Goal: Transaction & Acquisition: Obtain resource

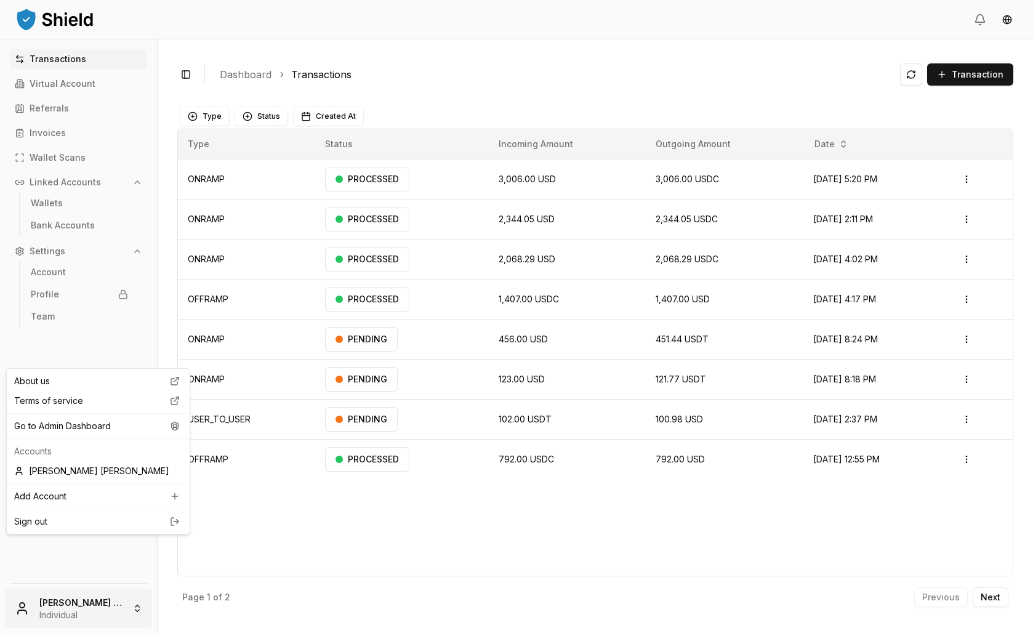
click at [57, 596] on html "Transactions Virtual Account Referrals Invoices Wallet Scans Linked Accounts Wa…" at bounding box center [516, 316] width 1033 height 633
click at [103, 436] on div "Go to Admin Dashboard" at bounding box center [98, 426] width 178 height 20
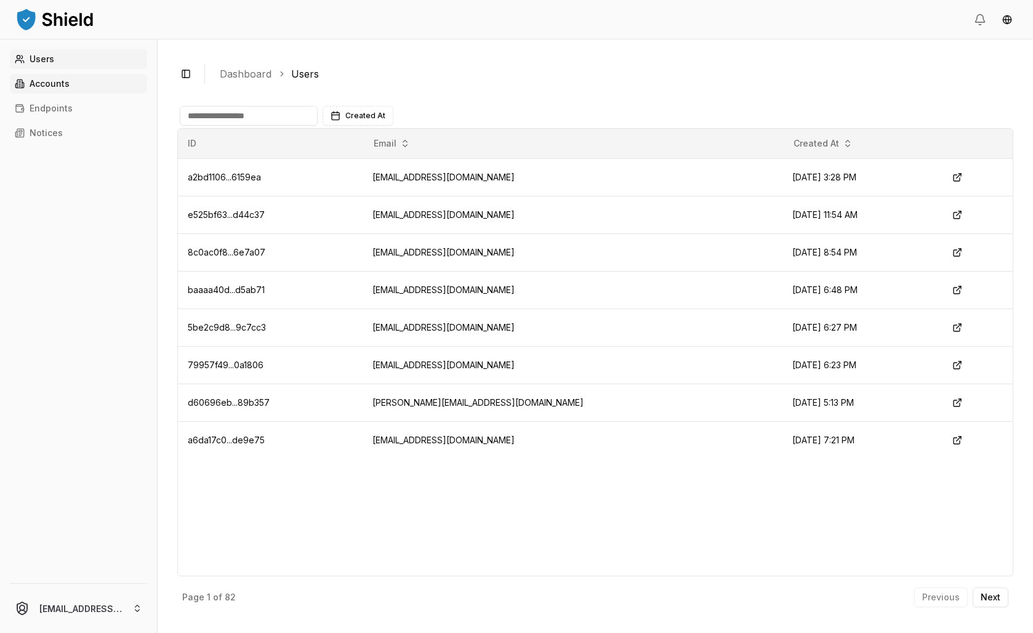
click at [92, 94] on link "Accounts" at bounding box center [78, 84] width 137 height 20
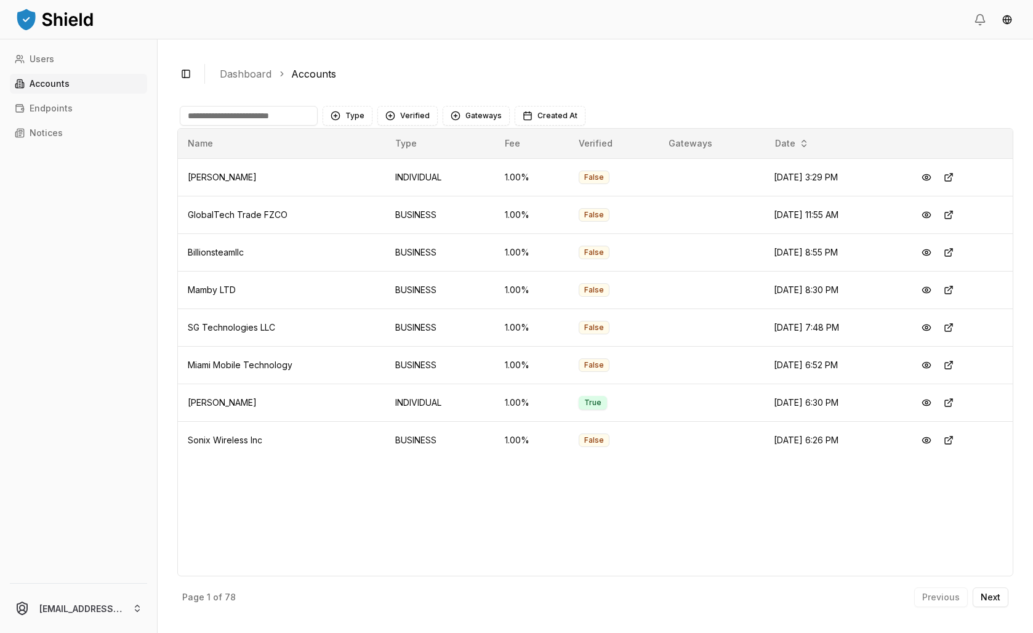
click at [273, 126] on input at bounding box center [249, 116] width 138 height 20
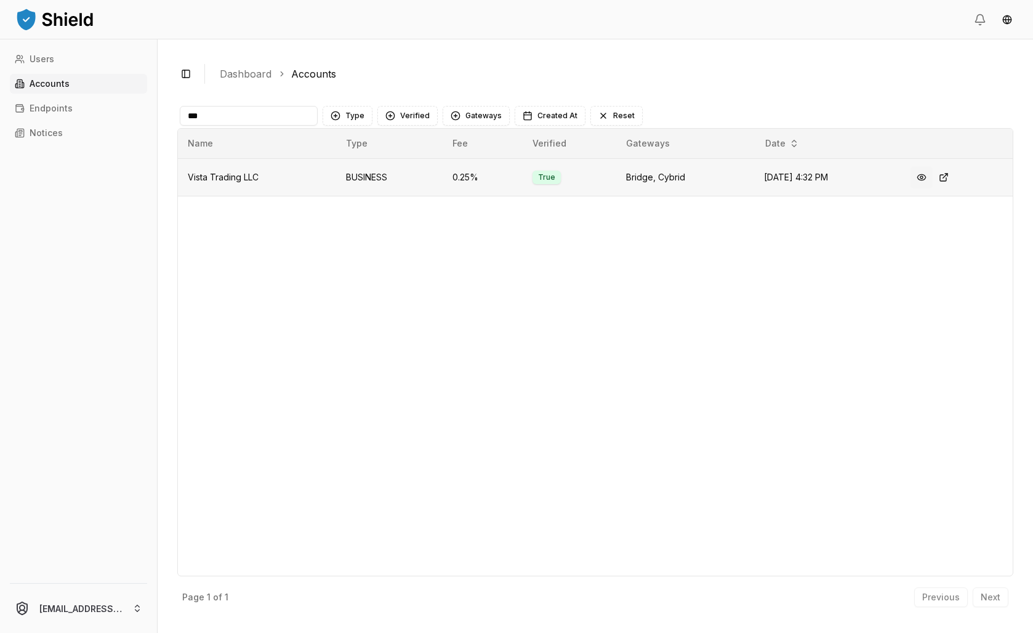
type input "***"
click at [930, 188] on button at bounding box center [922, 177] width 22 height 22
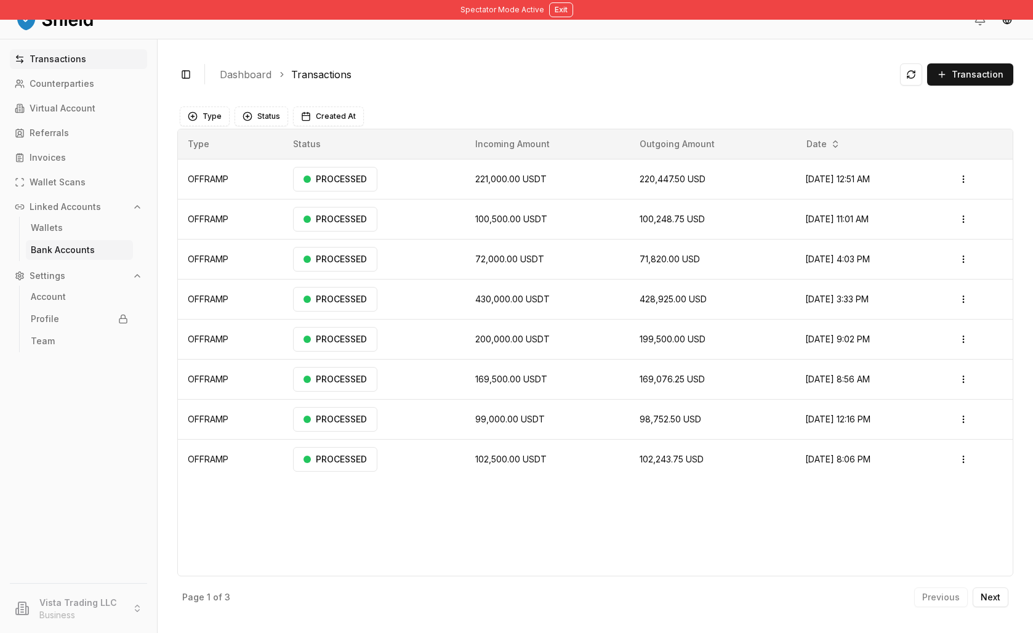
click at [94, 260] on link "Bank Accounts" at bounding box center [79, 250] width 107 height 20
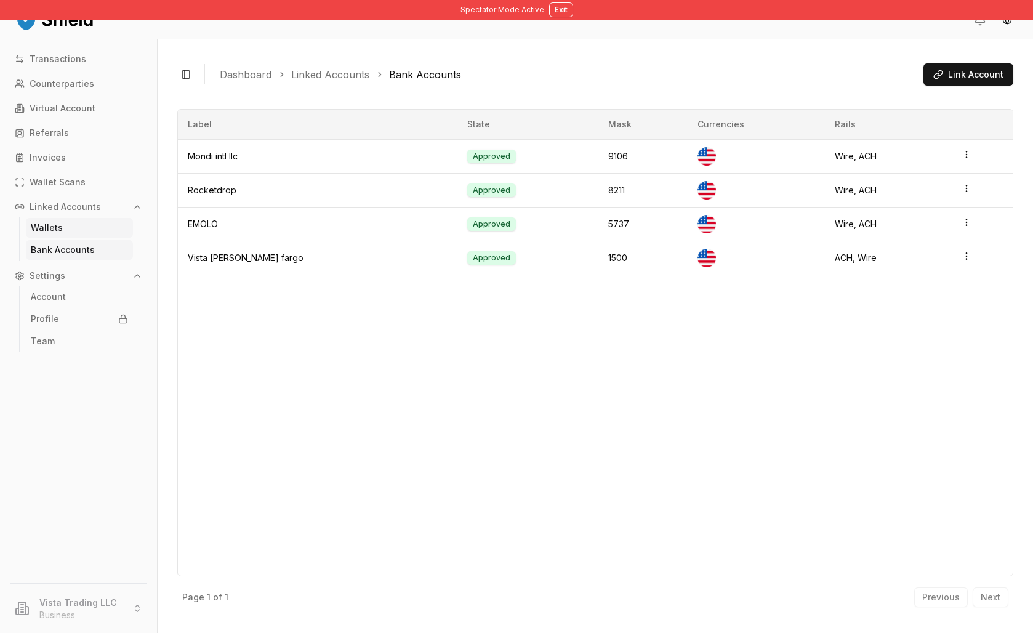
click at [117, 238] on link "Wallets" at bounding box center [79, 228] width 107 height 20
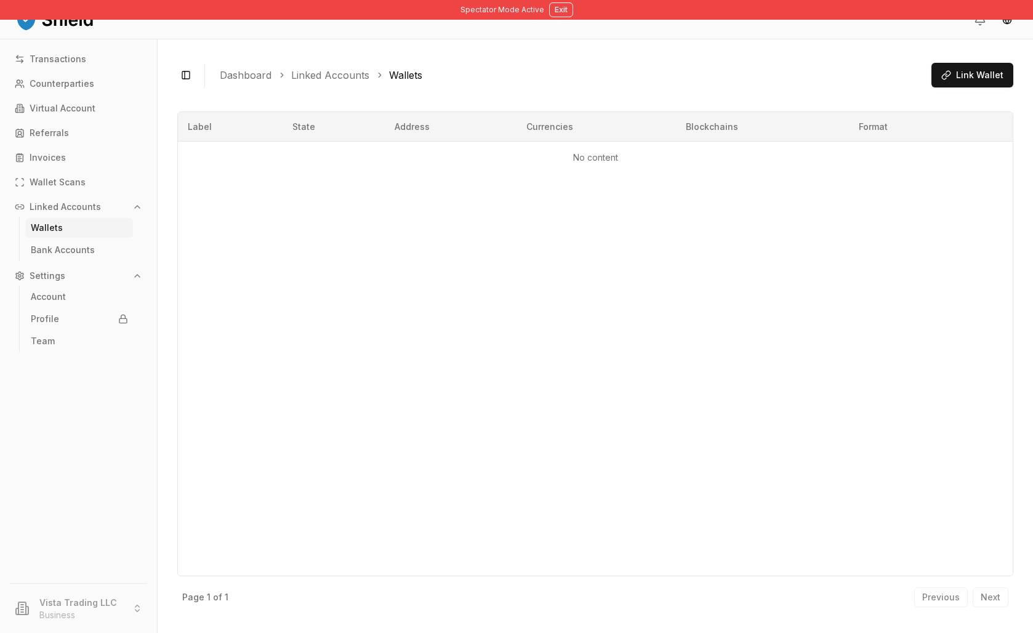
click at [98, 238] on link "Wallets" at bounding box center [79, 228] width 107 height 20
click at [83, 113] on p "Virtual Account" at bounding box center [63, 108] width 66 height 9
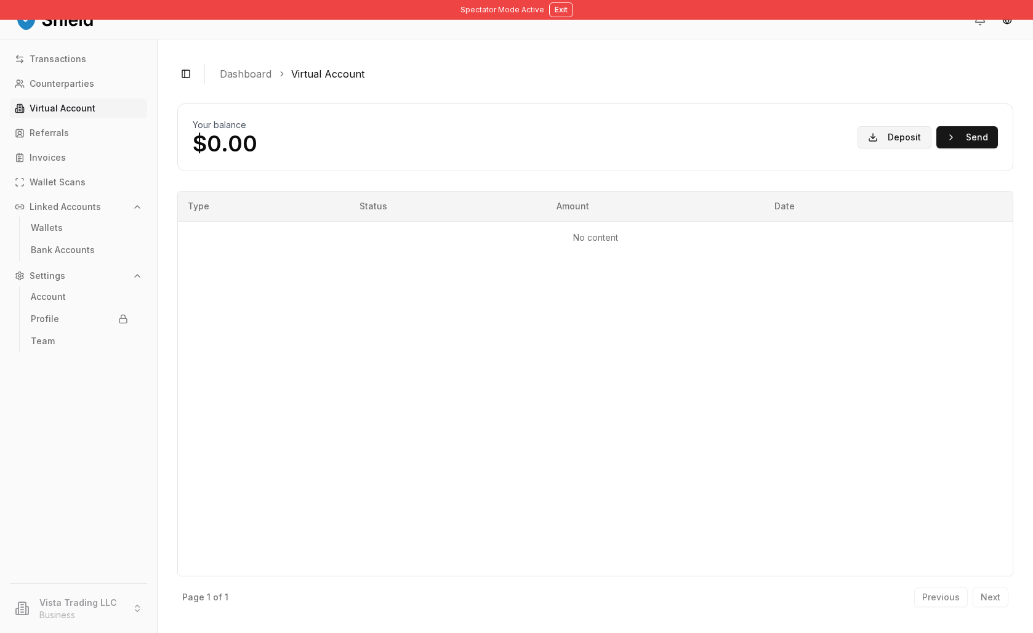
click at [858, 148] on button "Deposit" at bounding box center [895, 137] width 74 height 22
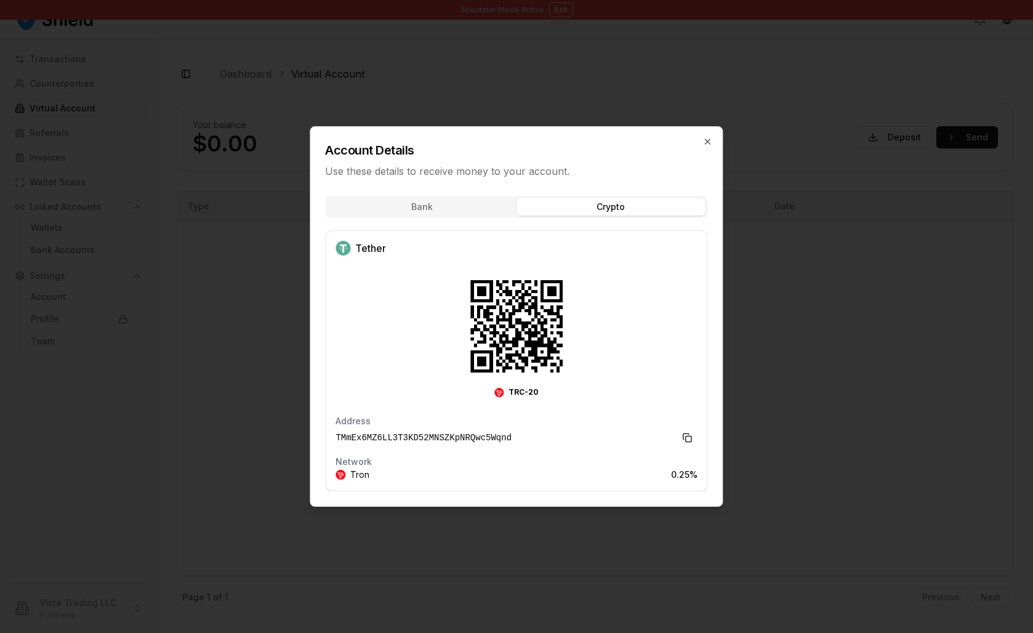
click at [629, 248] on div "Bank Crypto Tether TRC-20 Address TMmEx6MZ6LL3T3KD52MNSZKpNRQwc5Wqnd Network Tr…" at bounding box center [516, 347] width 412 height 318
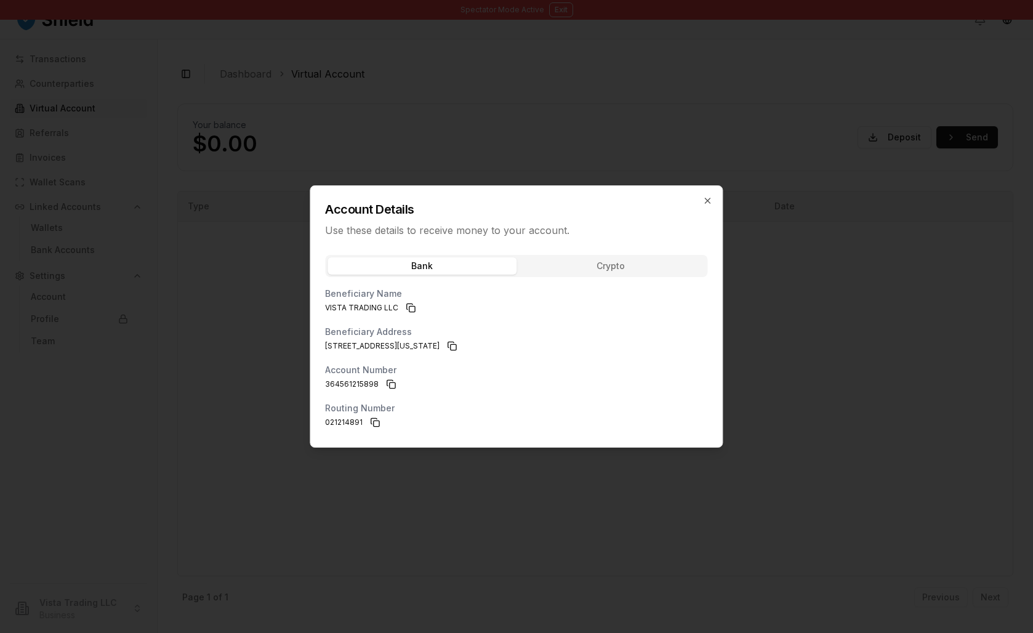
click at [477, 196] on div "Account Details Use these details to receive money to your account. Bank Crypto…" at bounding box center [516, 316] width 413 height 262
click at [632, 248] on div "Bank Crypto Beneficiary Name VISTA TRADING LLC Beneficiary Address [STREET_ADDR…" at bounding box center [516, 348] width 412 height 200
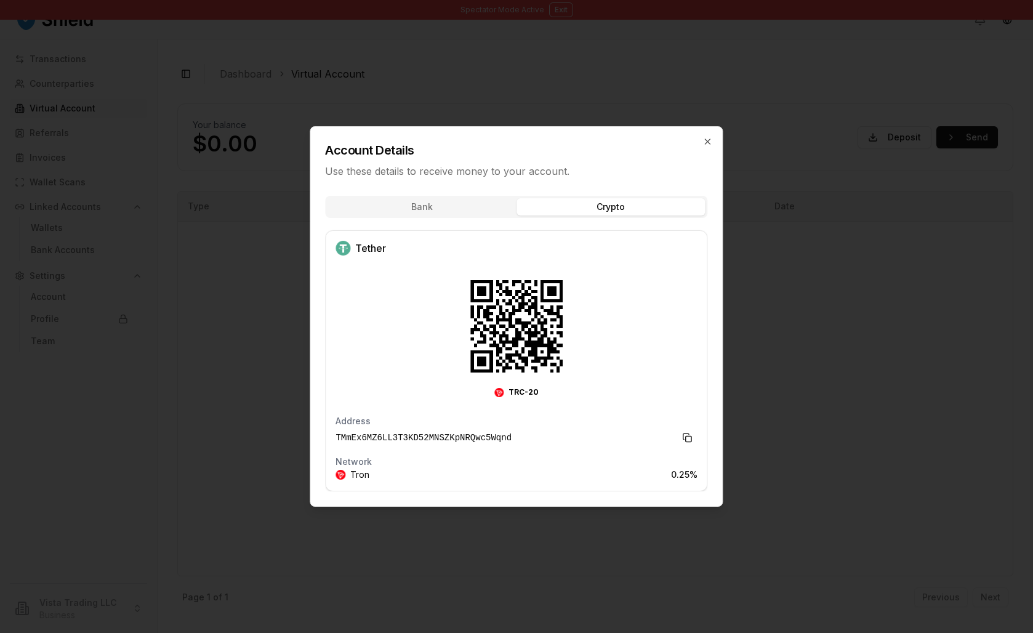
scroll to position [0, 0]
click at [707, 137] on icon "button" at bounding box center [708, 142] width 10 height 10
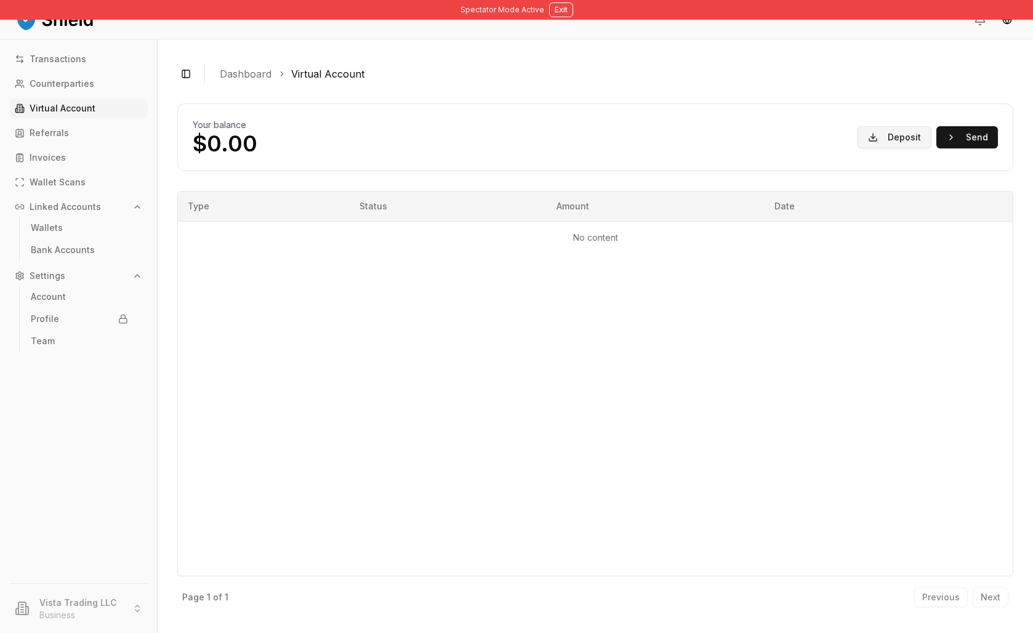
click at [864, 148] on button "Deposit" at bounding box center [895, 137] width 74 height 22
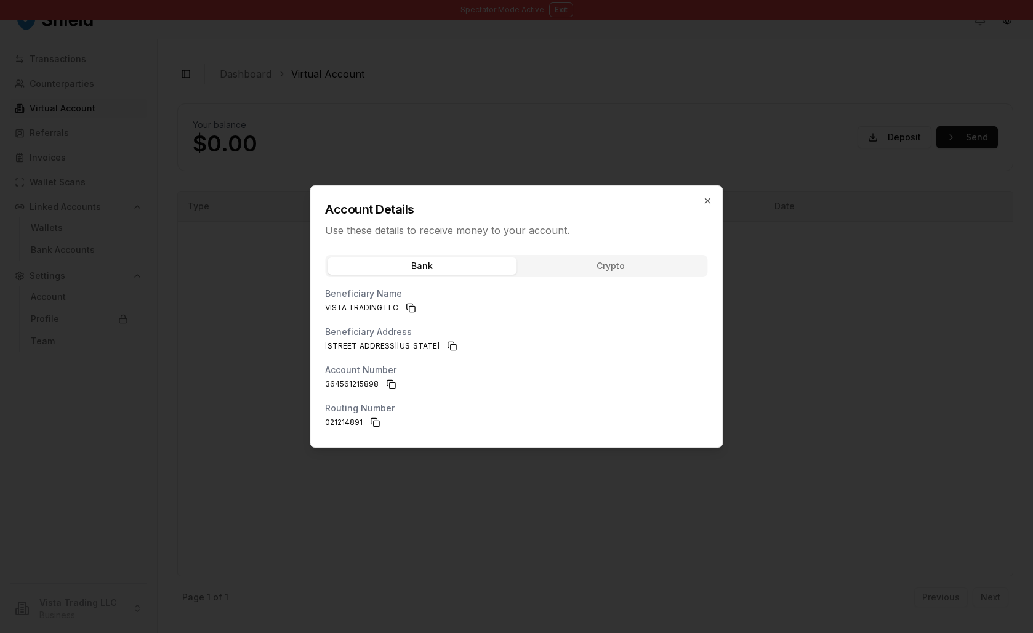
click at [623, 259] on div "Bank Crypto Beneficiary Name VISTA TRADING LLC Beneficiary Address [STREET_ADDR…" at bounding box center [516, 348] width 412 height 200
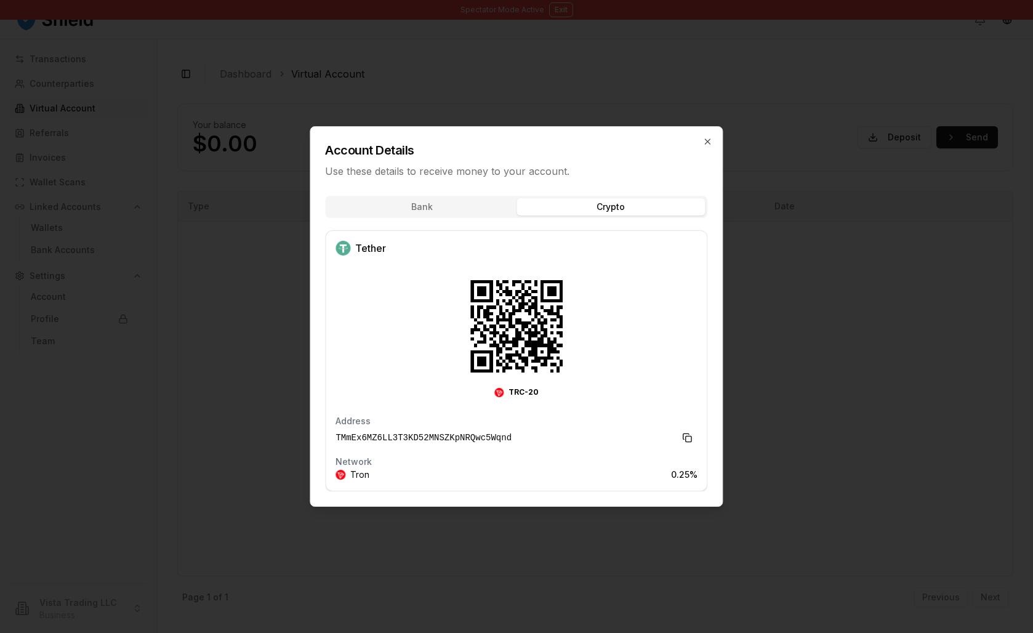
scroll to position [4, 0]
click at [678, 448] on button "Copy to clipboard" at bounding box center [688, 438] width 20 height 20
click at [625, 56] on div at bounding box center [516, 316] width 1033 height 633
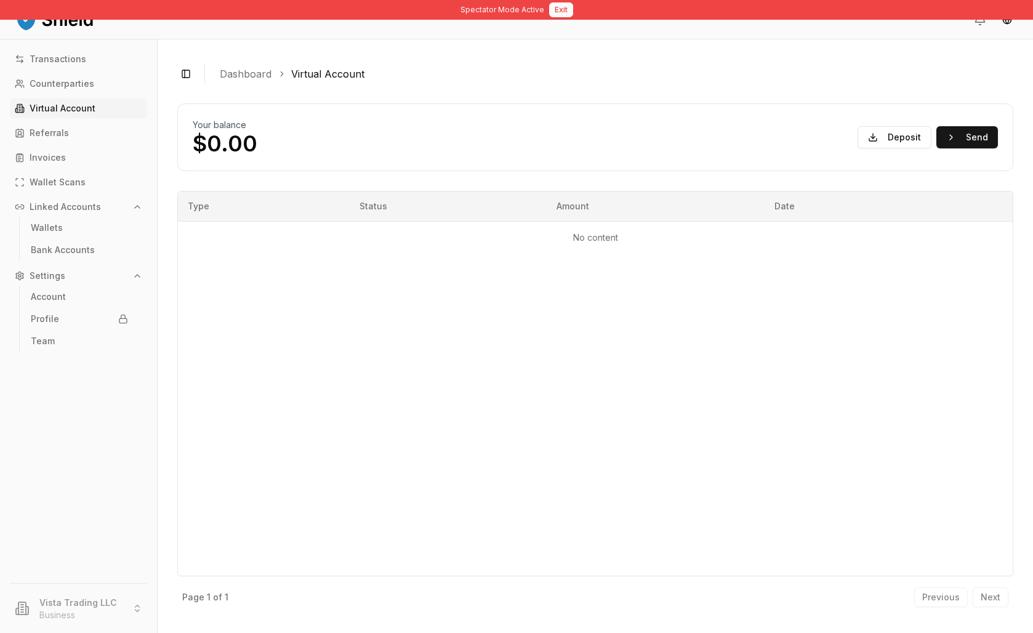
click at [567, 12] on button "Exit" at bounding box center [561, 9] width 24 height 15
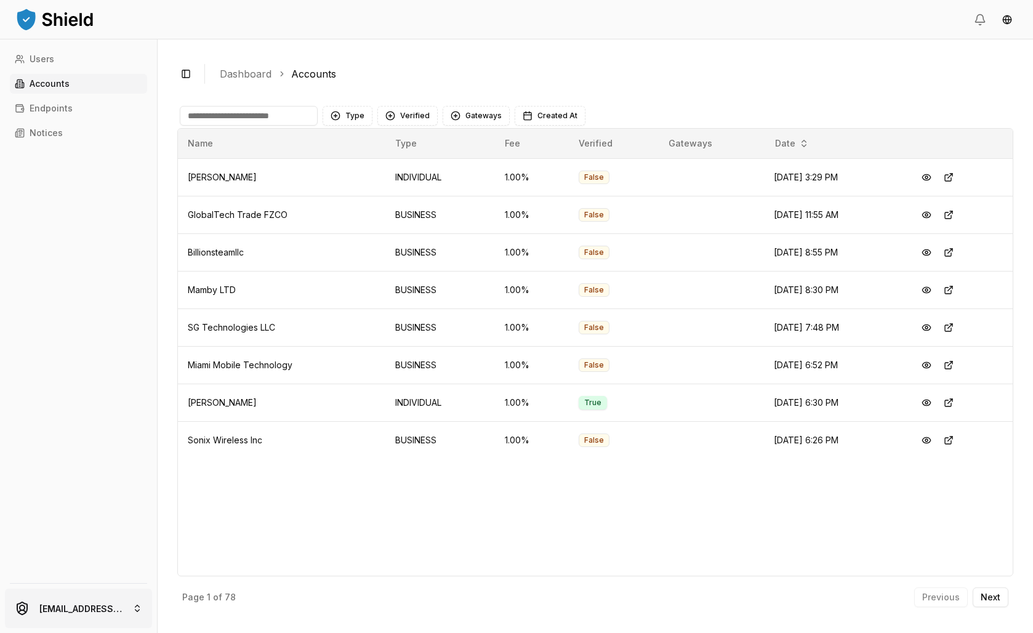
click at [139, 615] on html "Users Accounts Endpoints Notices achaval.lucas@gmail.com Toggle Sidebar Dashboa…" at bounding box center [516, 316] width 1033 height 633
click at [84, 487] on div "[PERSON_NAME] [PERSON_NAME]" at bounding box center [98, 477] width 178 height 20
